Goal: Information Seeking & Learning: Find specific page/section

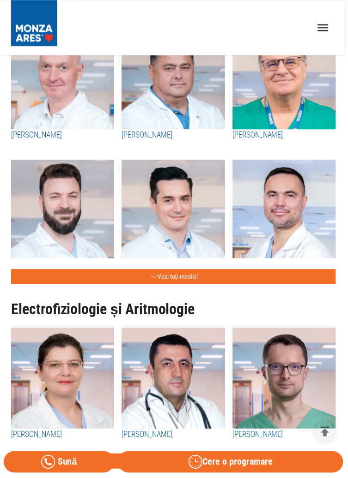
scroll to position [365, 0]
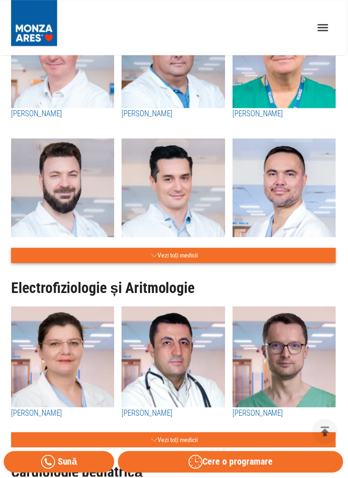
click at [200, 259] on button "Vezi toți medicii" at bounding box center [173, 256] width 325 height 15
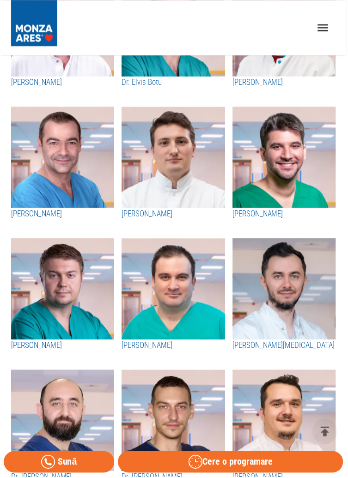
scroll to position [1466, 0]
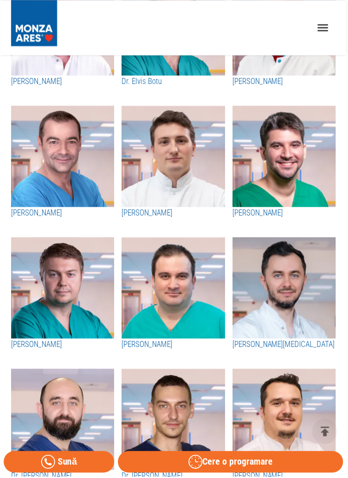
click at [334, 446] on div at bounding box center [325, 433] width 25 height 25
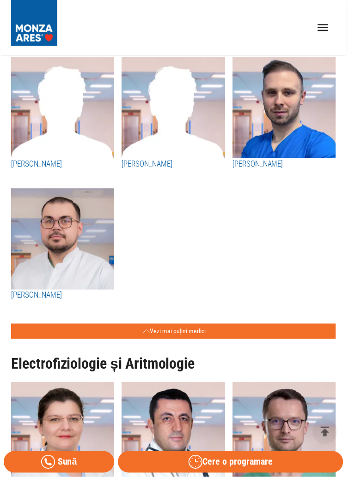
scroll to position [1912, 0]
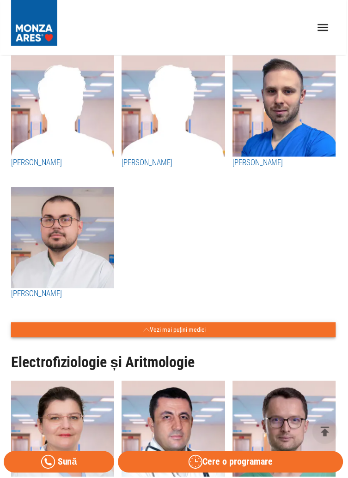
click at [284, 324] on button "Vezi mai puțini medici" at bounding box center [173, 331] width 325 height 15
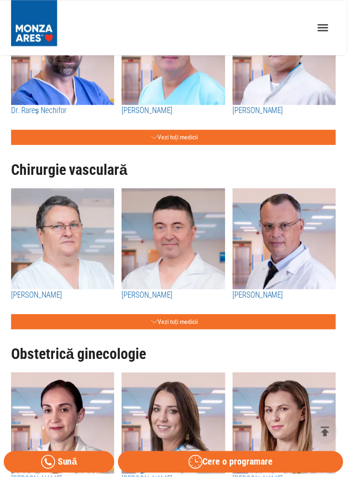
scroll to position [1200, 0]
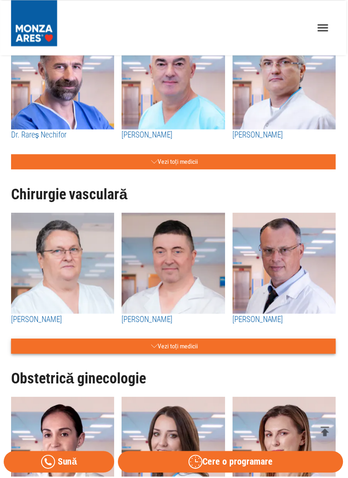
click at [305, 350] on button "Vezi toți medicii" at bounding box center [173, 347] width 325 height 15
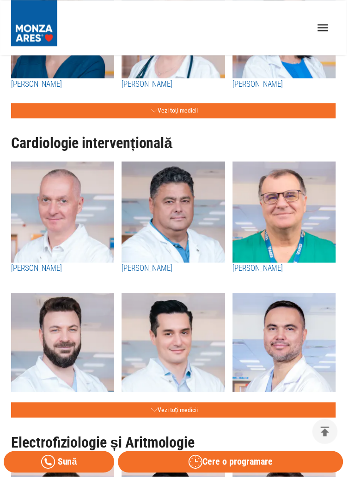
scroll to position [0, 0]
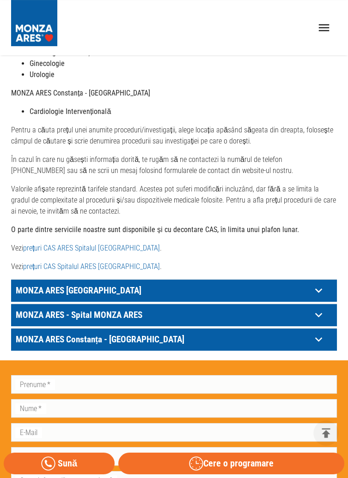
scroll to position [363, 0]
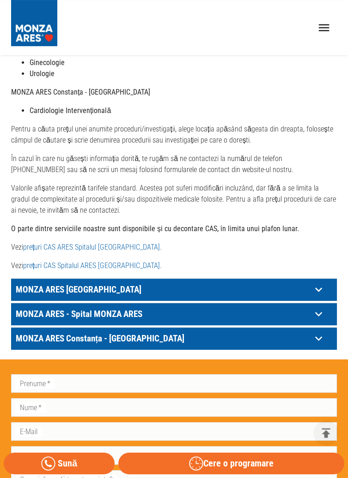
click at [70, 247] on link "prețuri CAS ARES Spitalul Monza" at bounding box center [91, 247] width 137 height 9
